Goal: Ask a question

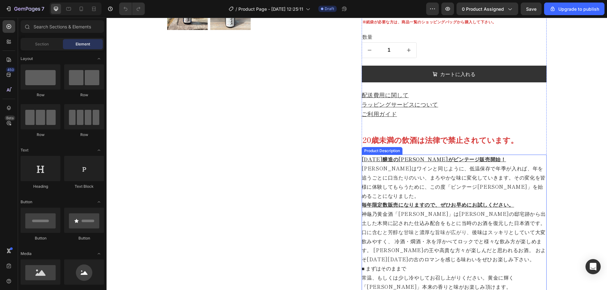
scroll to position [316, 0]
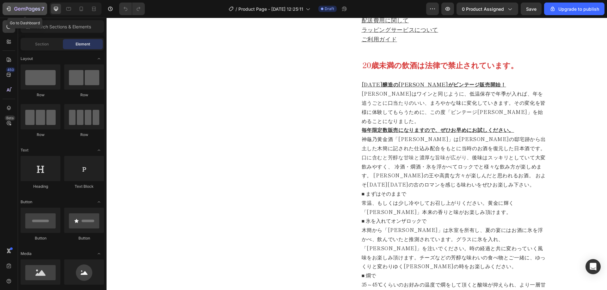
click at [13, 13] on button "7" at bounding box center [25, 9] width 45 height 13
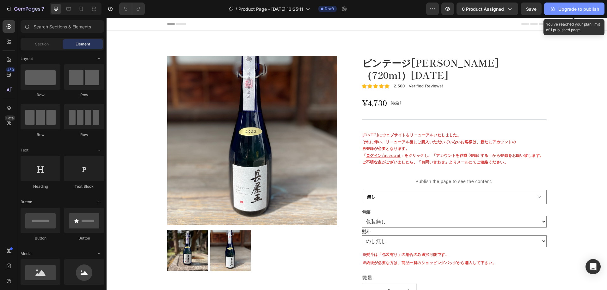
click at [566, 12] on div "Upgrade to publish" at bounding box center [574, 9] width 50 height 7
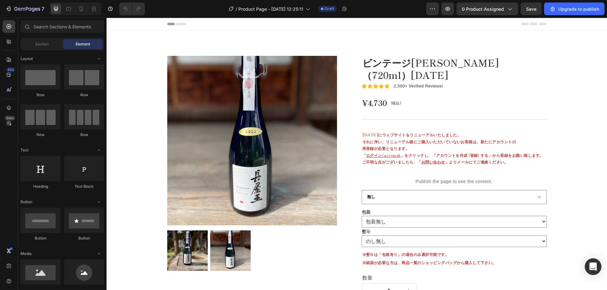
click at [589, 265] on icon "Open Intercom Messenger" at bounding box center [593, 267] width 8 height 8
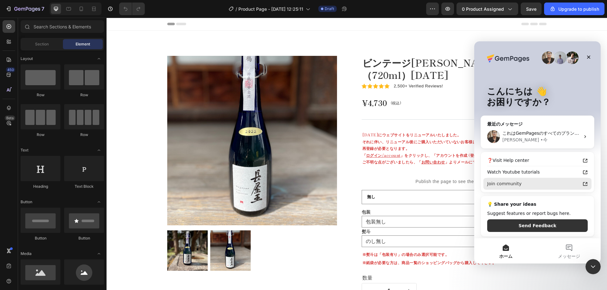
scroll to position [2, 0]
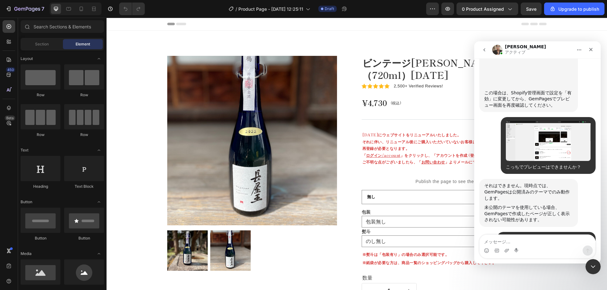
scroll to position [794, 0]
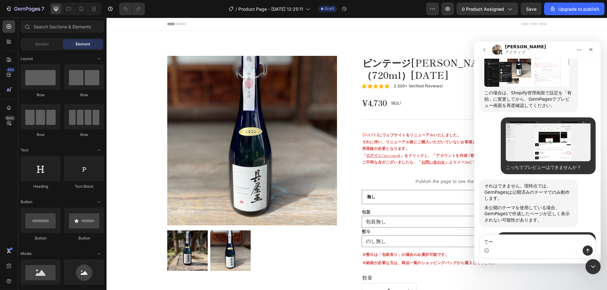
type textarea "て"
type textarea "公開前に確認したいです。"
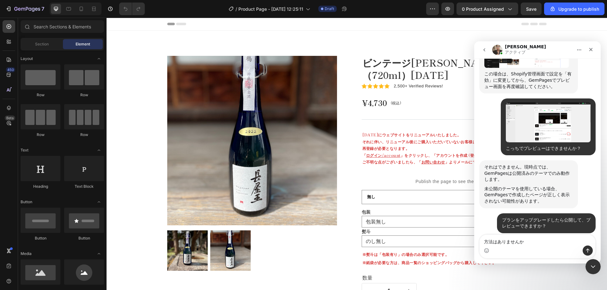
type textarea "方法はありませんか？"
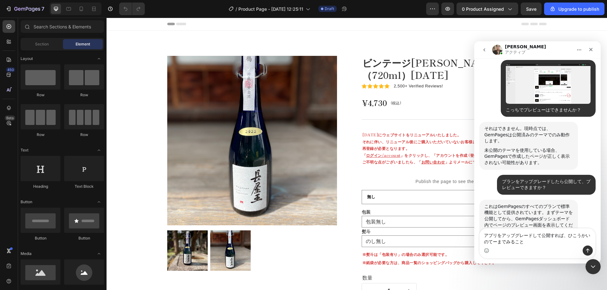
scroll to position [858, 0]
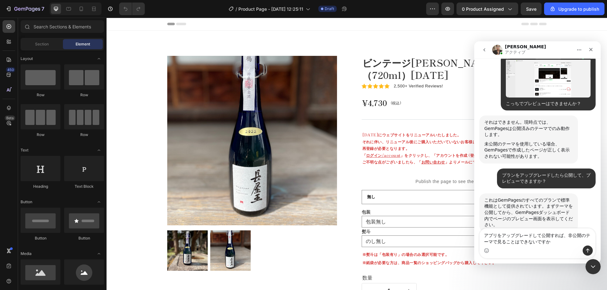
type textarea "アプリをアップグレードして公開すれば、非公開のテーマで見ることはできないですか？"
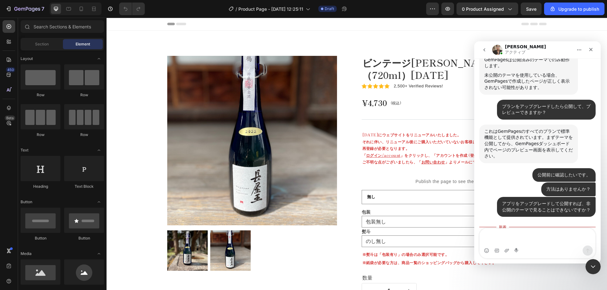
scroll to position [927, 0]
type textarea "ｒ"
type textarea "[PERSON_NAME]"
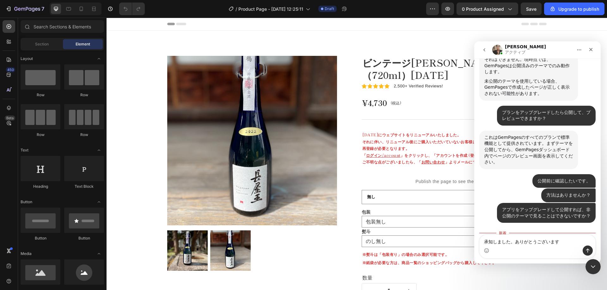
type textarea "承知しました。ありがとうございます！"
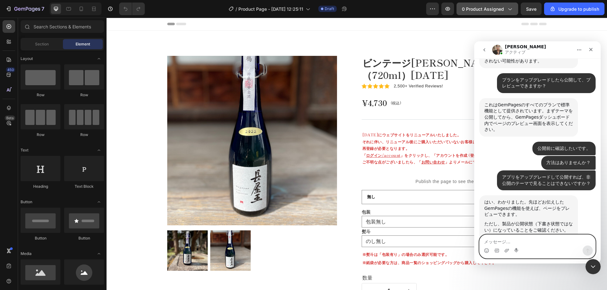
scroll to position [955, 0]
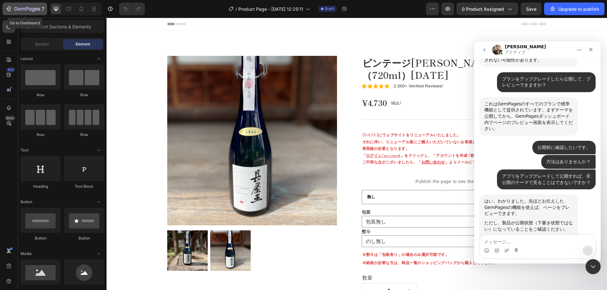
click at [9, 8] on icon "button" at bounding box center [8, 9] width 6 height 6
